Goal: Communication & Community: Share content

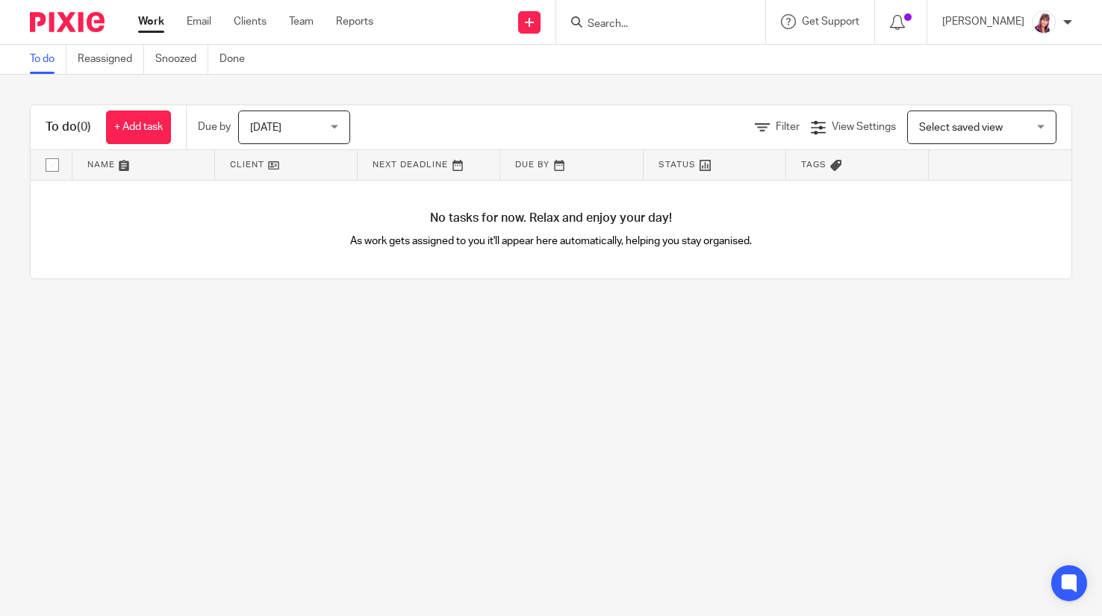
click at [687, 28] on input "Search" at bounding box center [653, 24] width 134 height 13
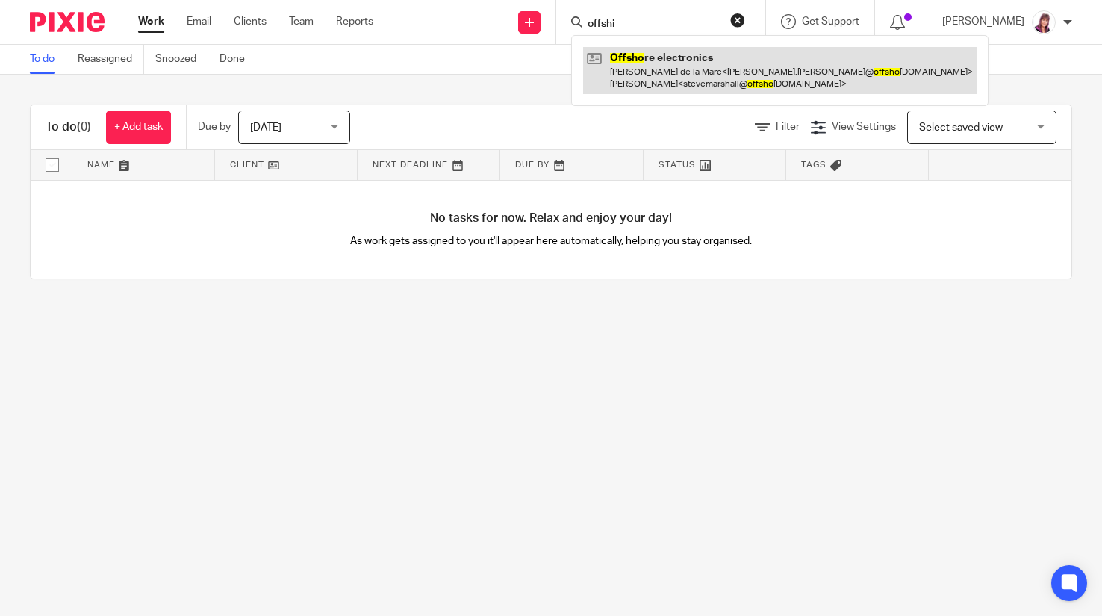
type input "offshi"
click at [674, 71] on link at bounding box center [780, 70] width 394 height 46
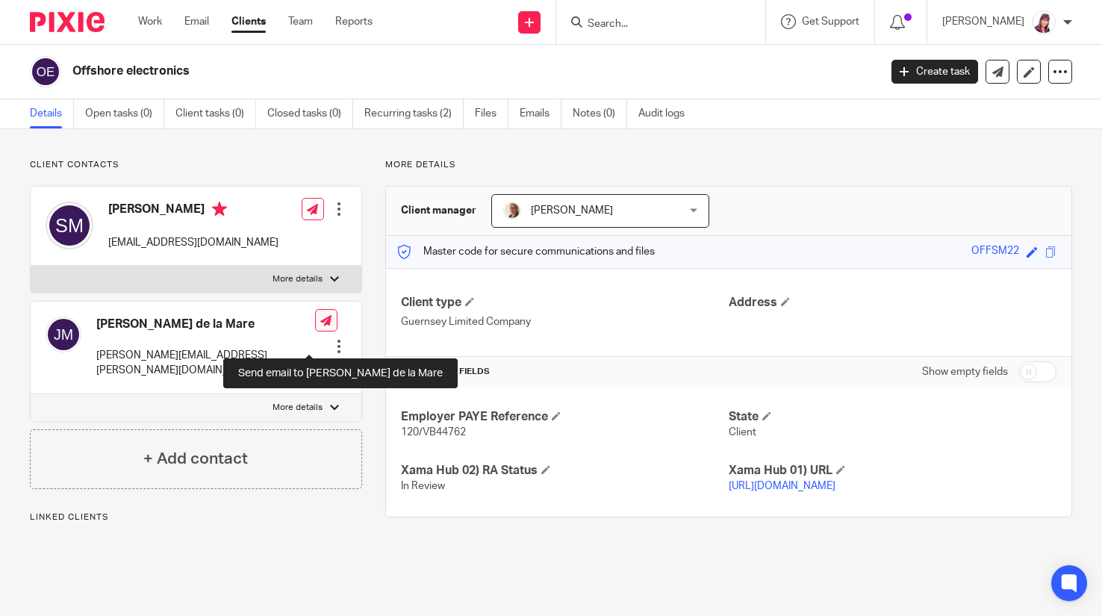
click at [320, 326] on icon at bounding box center [325, 320] width 11 height 11
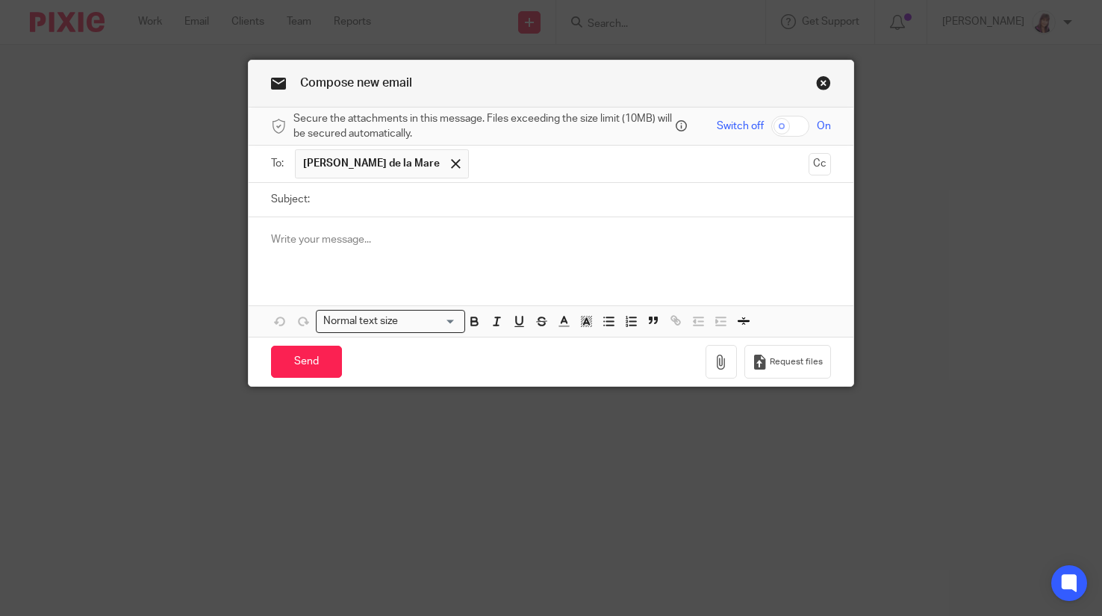
click at [791, 125] on input "checkbox" at bounding box center [790, 126] width 38 height 21
checkbox input "true"
click at [715, 362] on icon "button" at bounding box center [721, 362] width 15 height 15
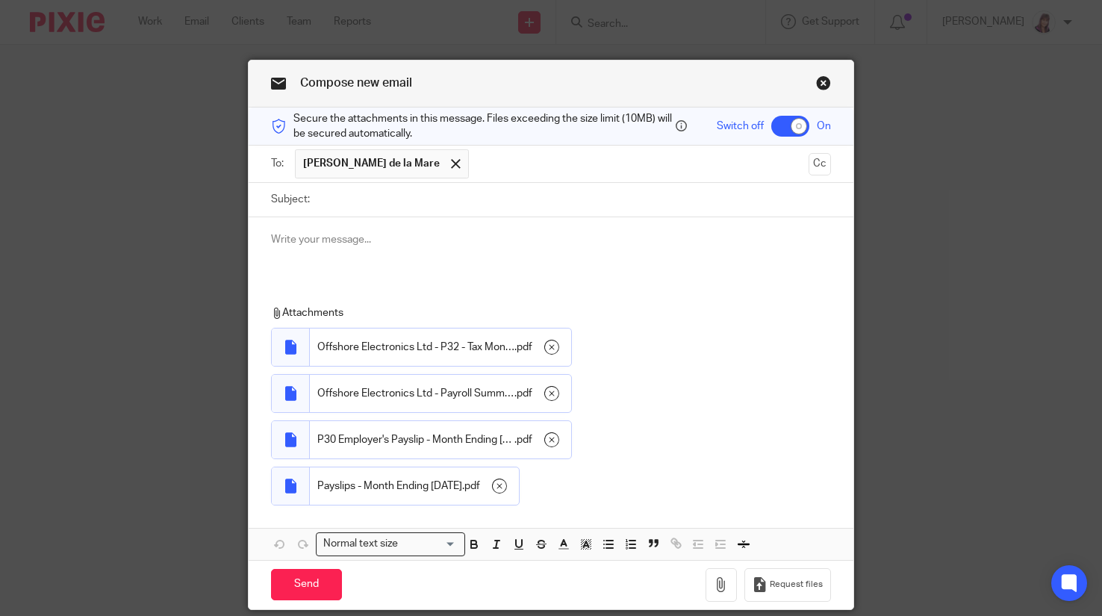
click at [348, 202] on input "Subject:" at bounding box center [574, 200] width 514 height 34
type input "August payroll"
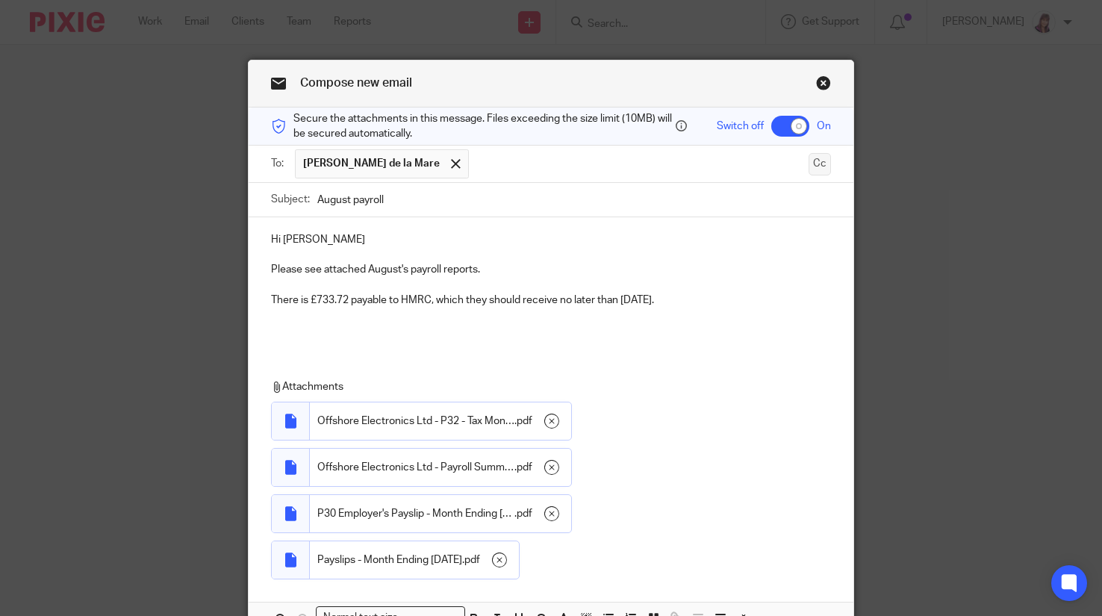
click at [820, 164] on button "Cc" at bounding box center [820, 164] width 22 height 22
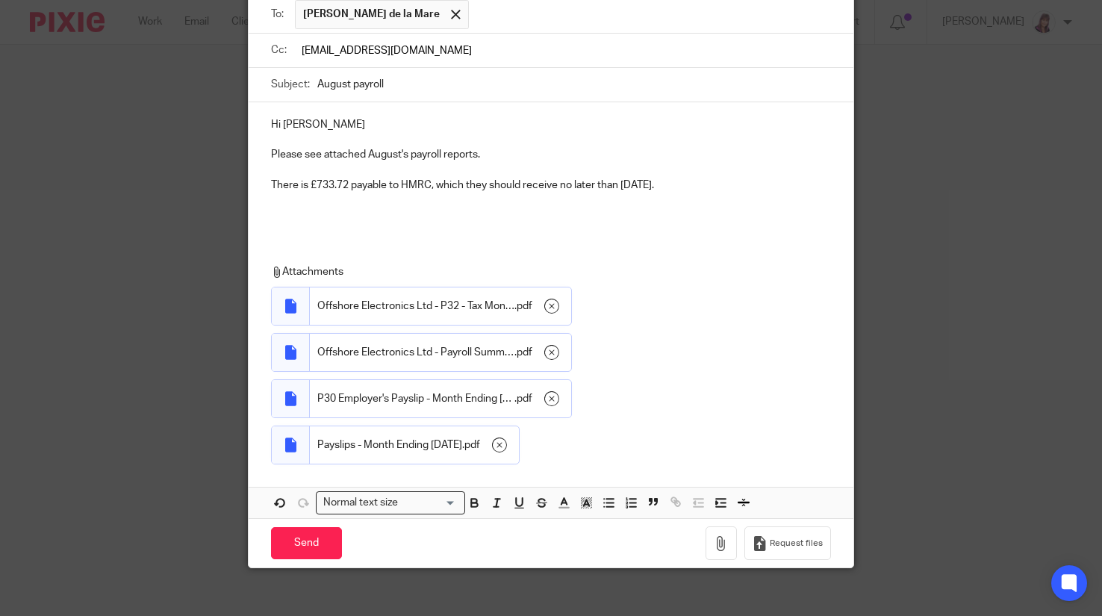
scroll to position [163, 0]
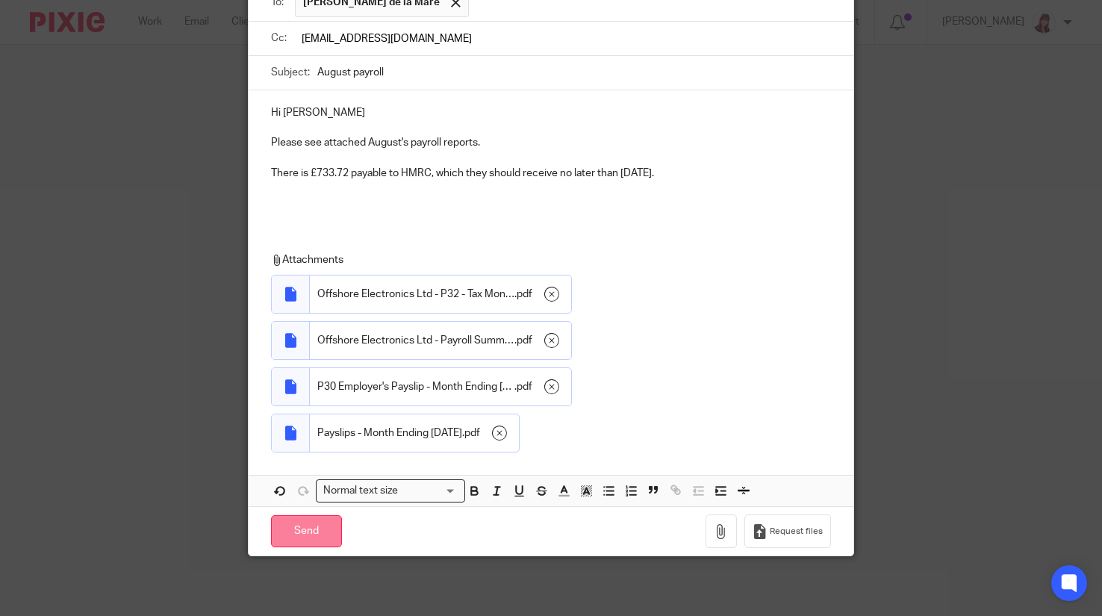
type input "payroll@lilleyandco.net"
click at [303, 532] on input "Send" at bounding box center [306, 531] width 71 height 32
